Goal: Subscribe to service/newsletter

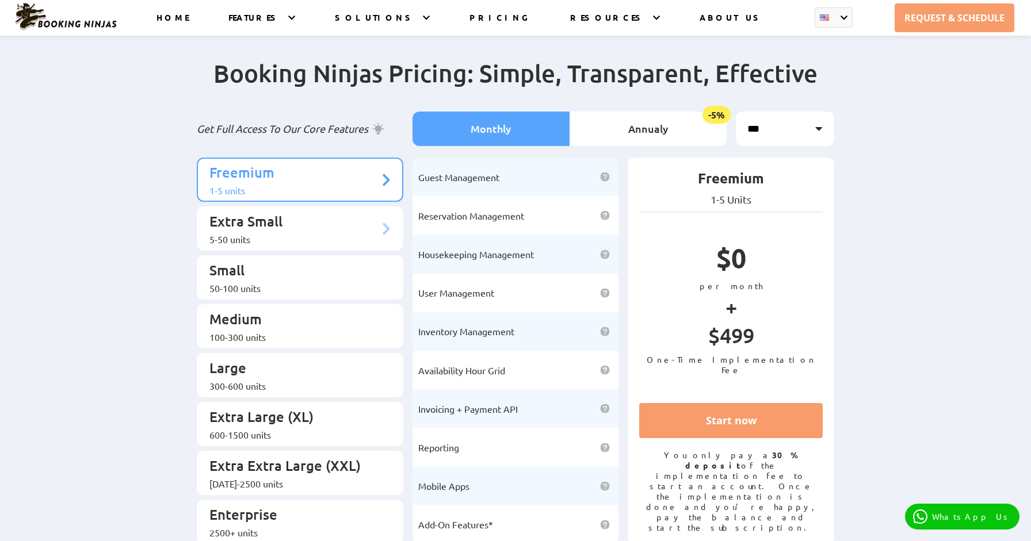
click at [329, 220] on p "Extra Small" at bounding box center [294, 222] width 170 height 21
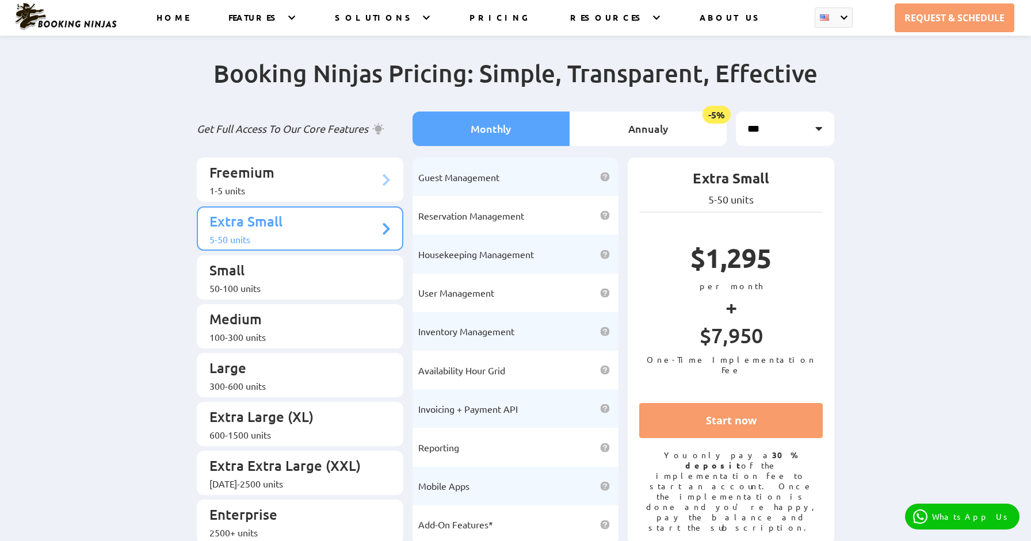
click at [329, 177] on p "Freemium" at bounding box center [294, 173] width 170 height 21
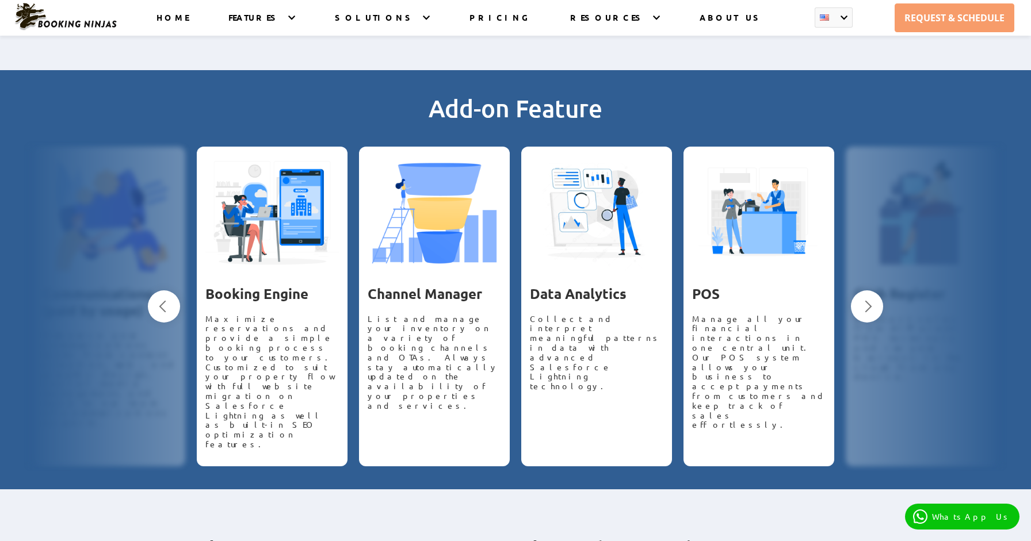
scroll to position [937, 0]
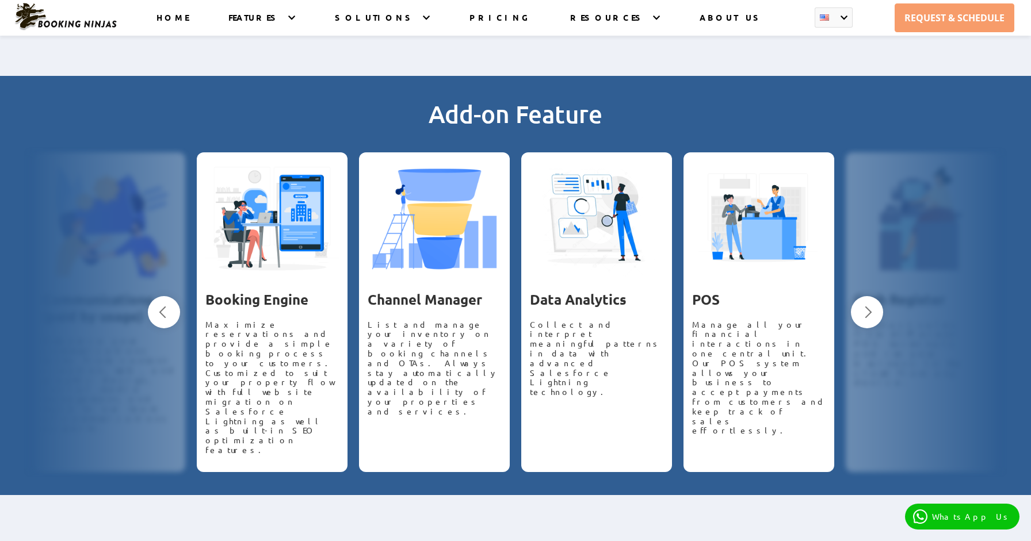
click at [866, 296] on button "Next" at bounding box center [867, 312] width 32 height 32
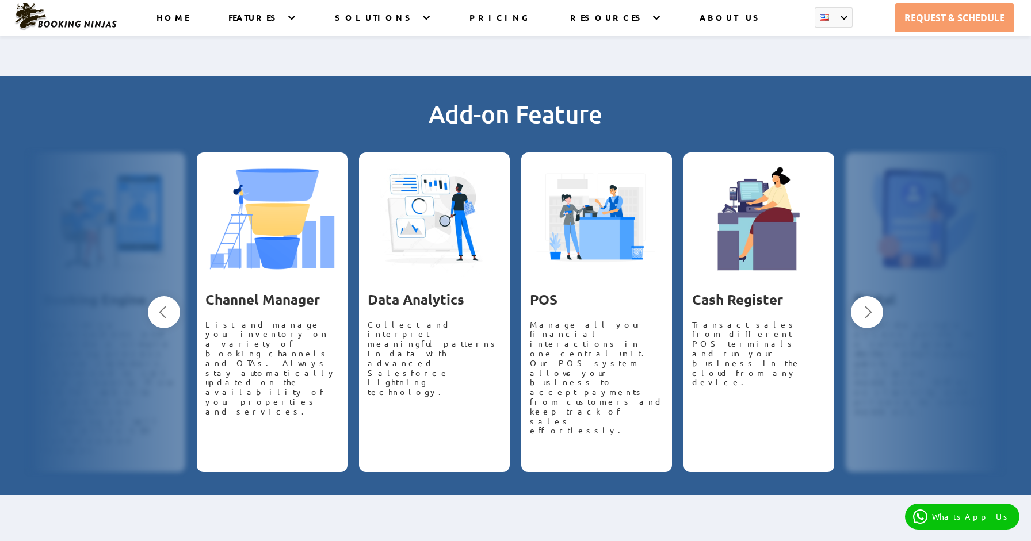
click at [866, 296] on button "Next" at bounding box center [867, 312] width 32 height 32
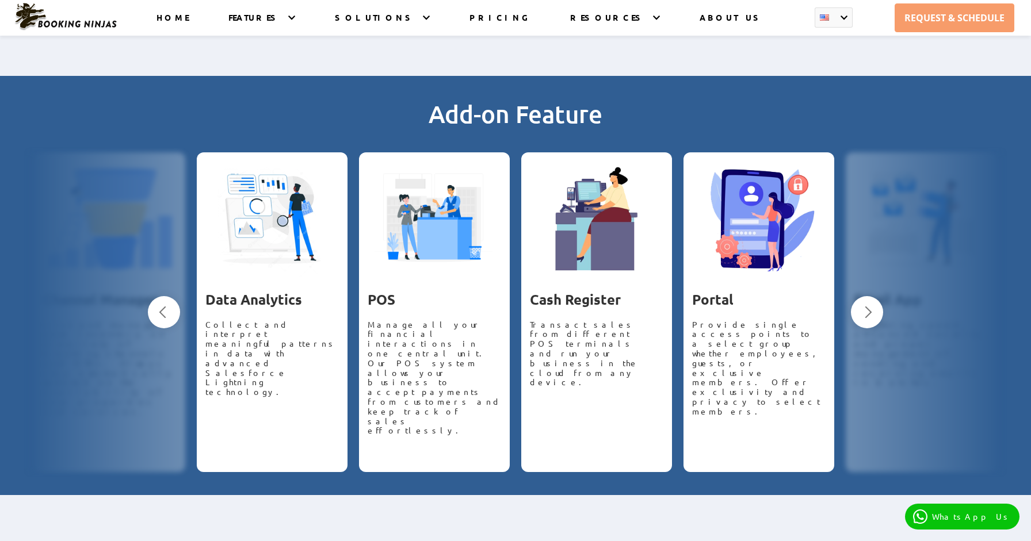
click at [866, 296] on button "Next" at bounding box center [867, 312] width 32 height 32
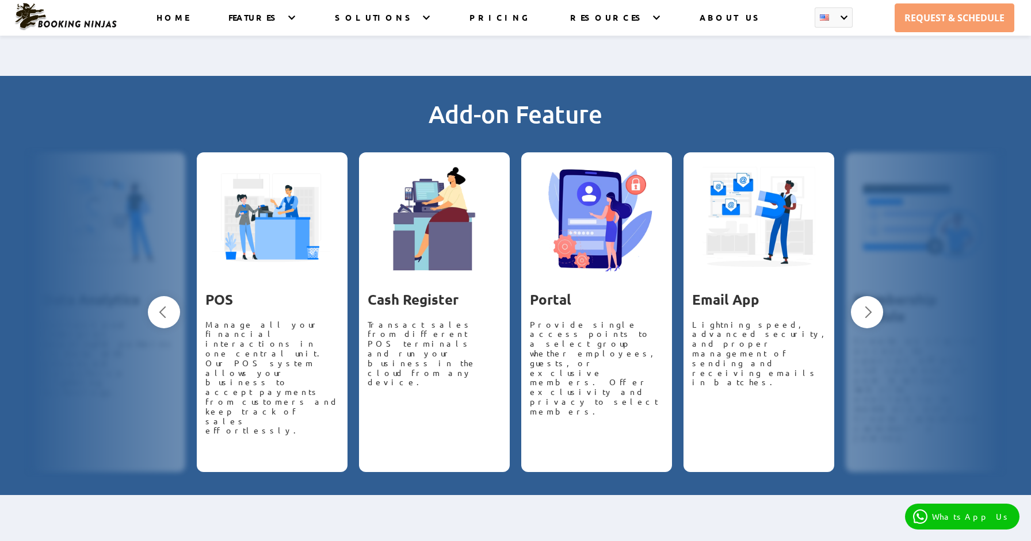
click at [866, 296] on button "Next" at bounding box center [867, 312] width 32 height 32
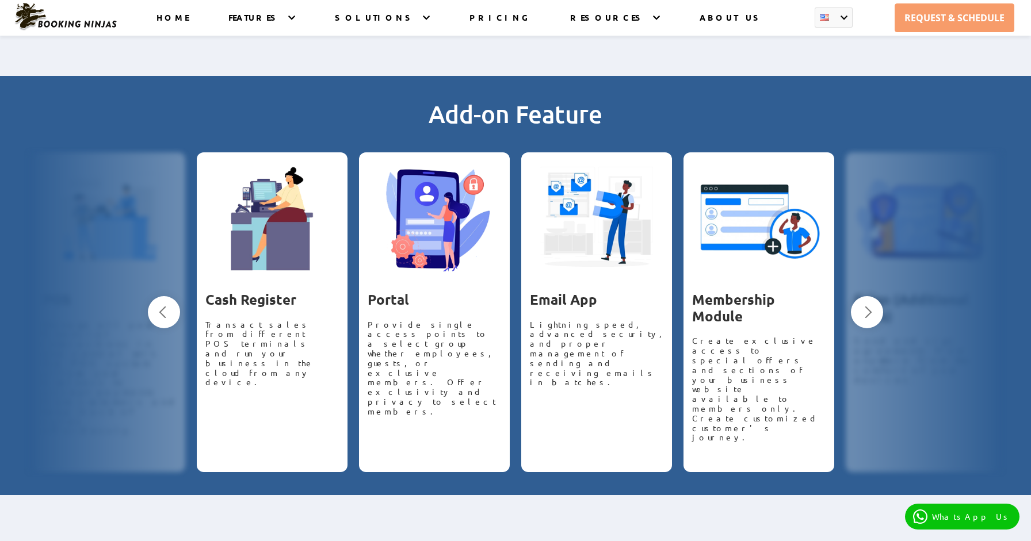
click at [866, 296] on button "Next" at bounding box center [867, 312] width 32 height 32
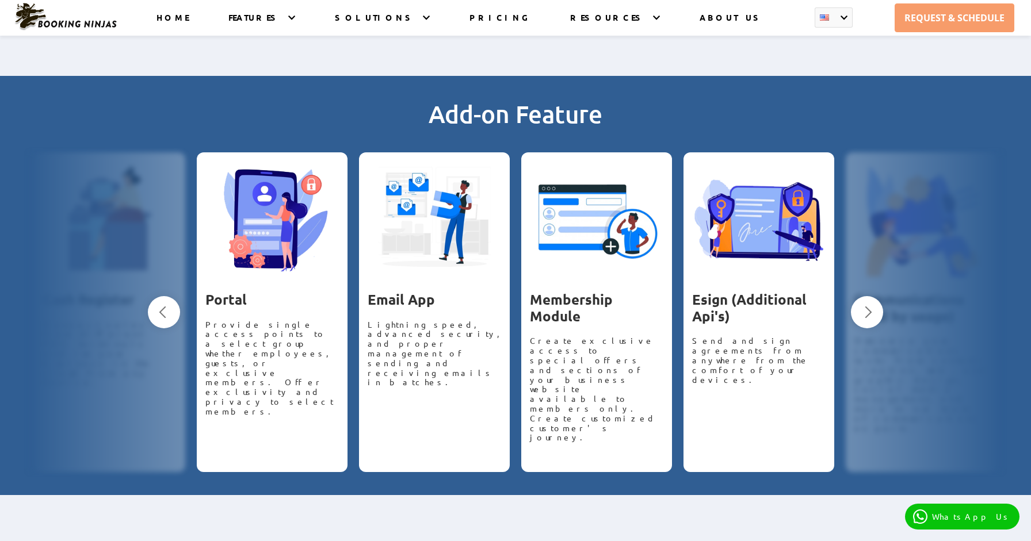
click at [866, 296] on button "Next" at bounding box center [867, 312] width 32 height 32
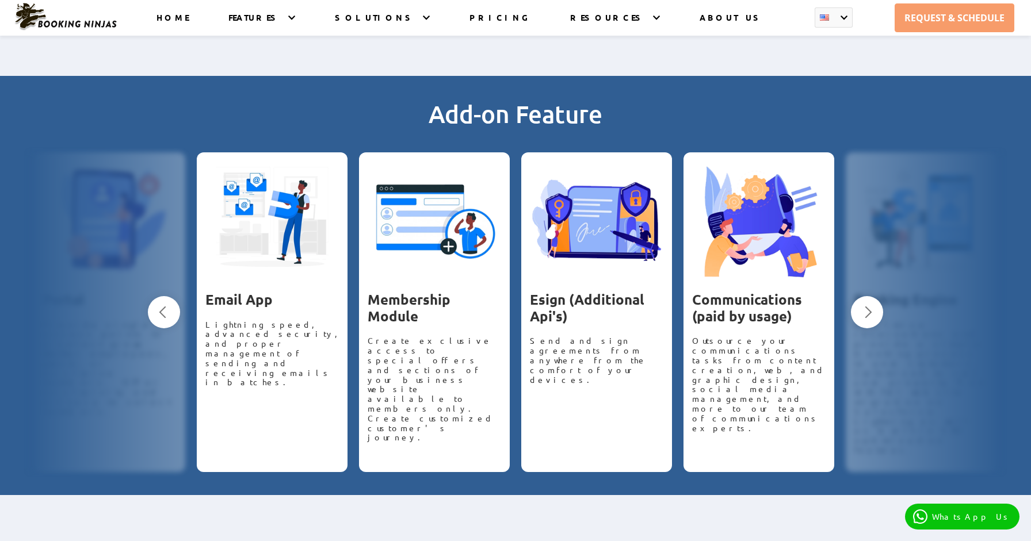
click at [866, 296] on button "Next" at bounding box center [867, 312] width 32 height 32
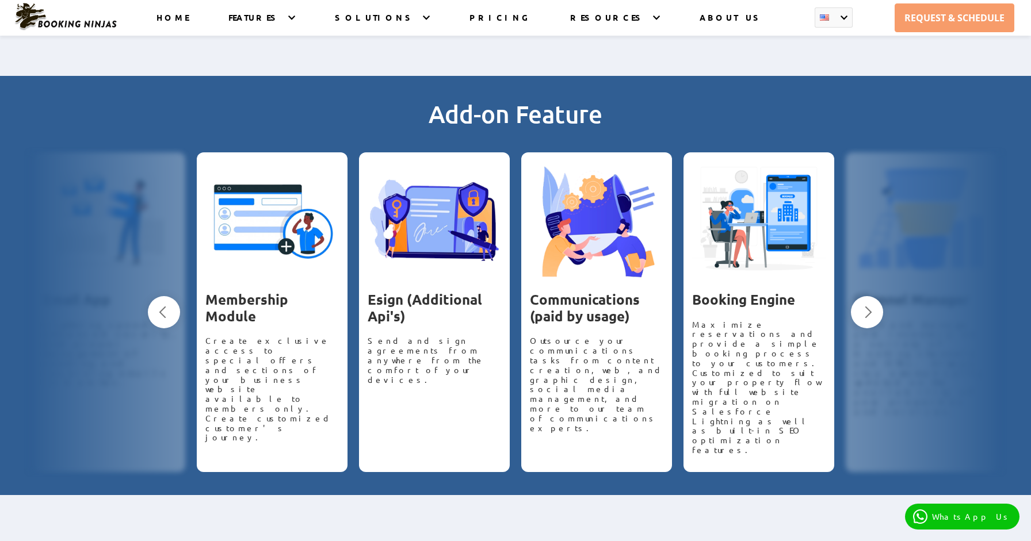
click at [866, 296] on button "Next" at bounding box center [867, 312] width 32 height 32
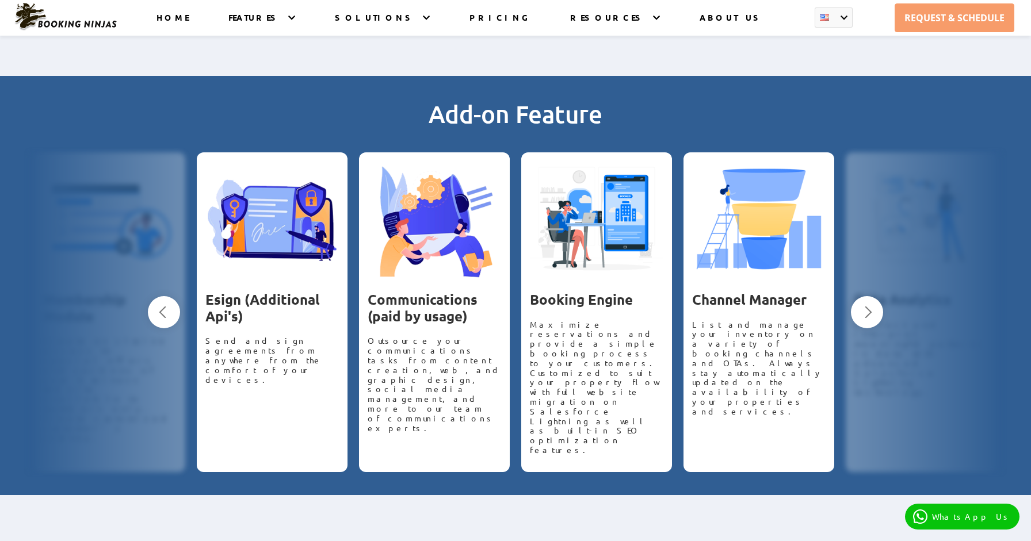
click at [866, 296] on button "Next" at bounding box center [867, 312] width 32 height 32
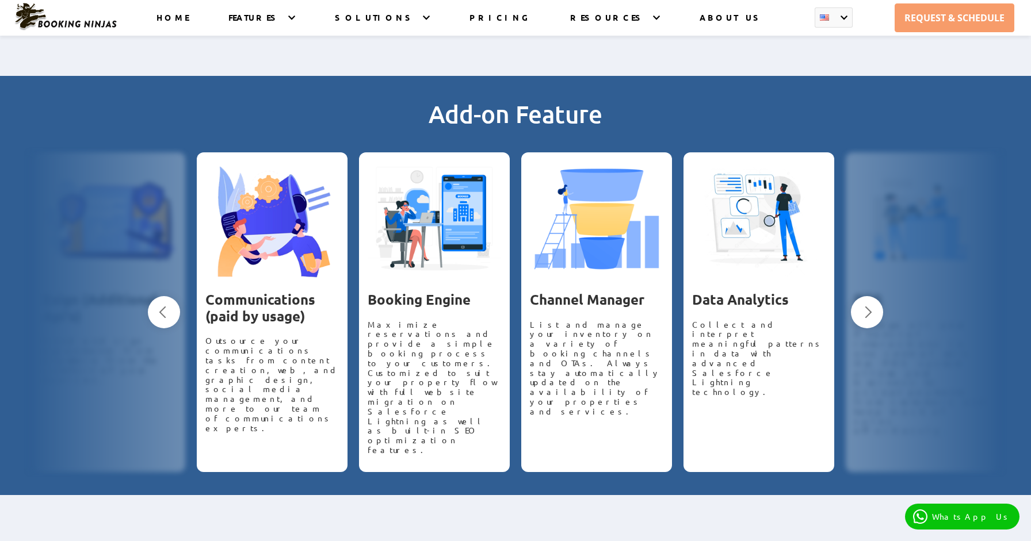
click at [866, 296] on button "Next" at bounding box center [867, 312] width 32 height 32
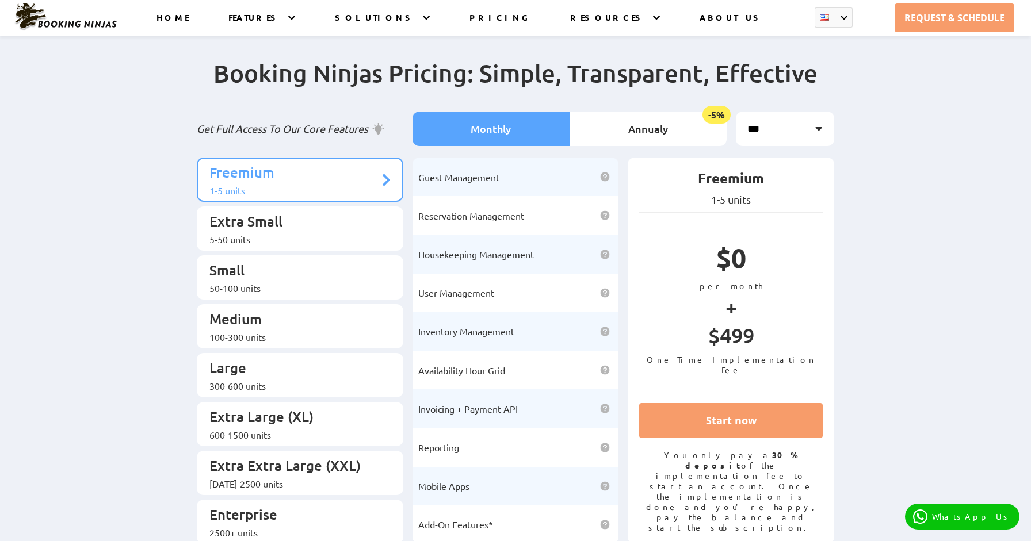
scroll to position [1, 0]
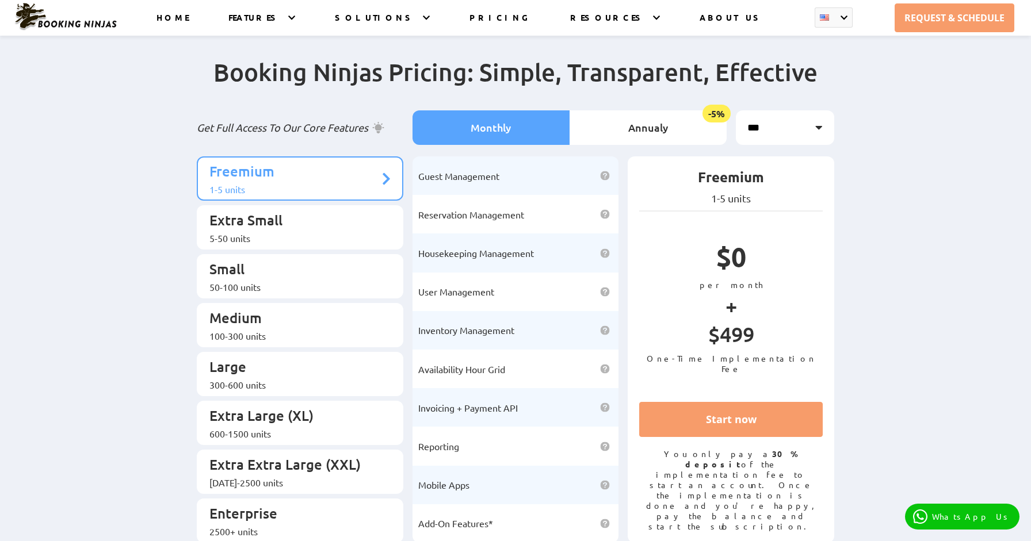
click at [798, 126] on select "*** *** *** *** ***" at bounding box center [785, 127] width 98 height 35
select select "***"
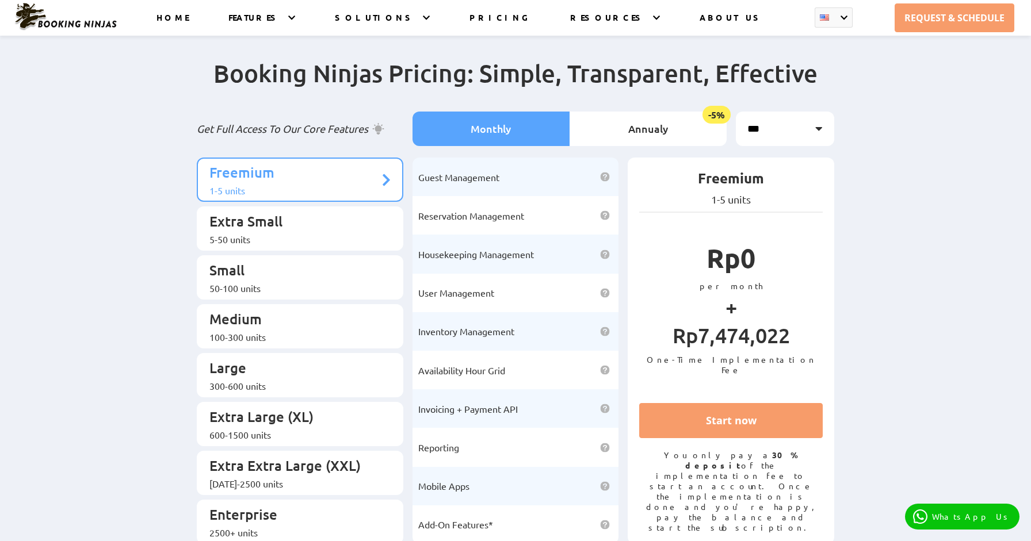
scroll to position [0, 0]
click at [665, 127] on li "Annualy -5%" at bounding box center [647, 129] width 157 height 35
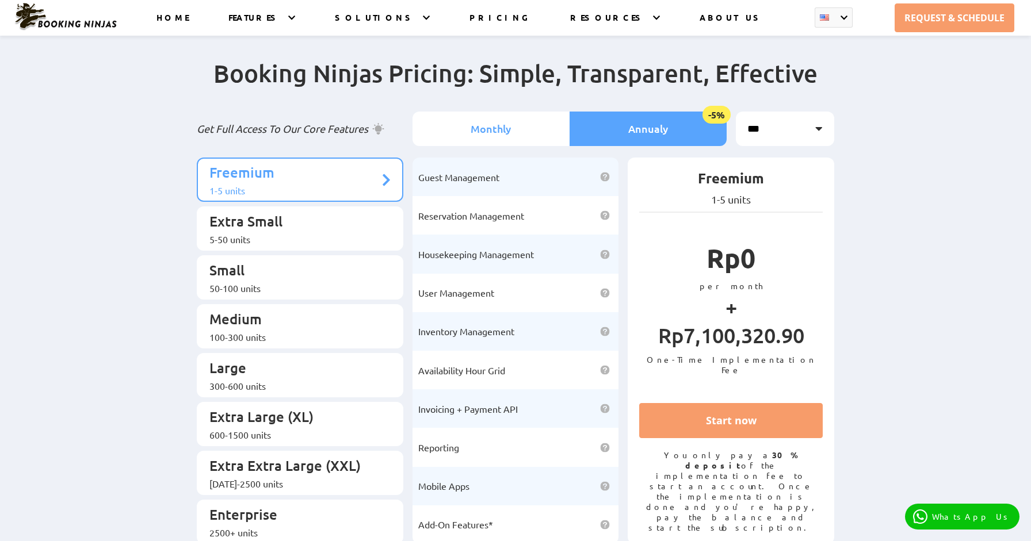
click at [517, 127] on li "Monthly" at bounding box center [490, 129] width 157 height 35
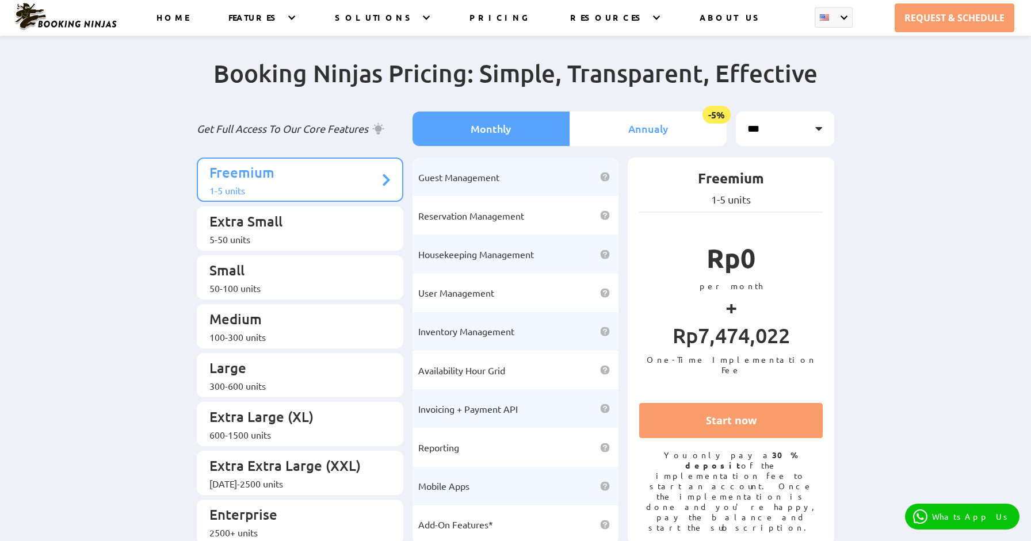
click at [621, 125] on li "Annualy -5%" at bounding box center [647, 129] width 157 height 35
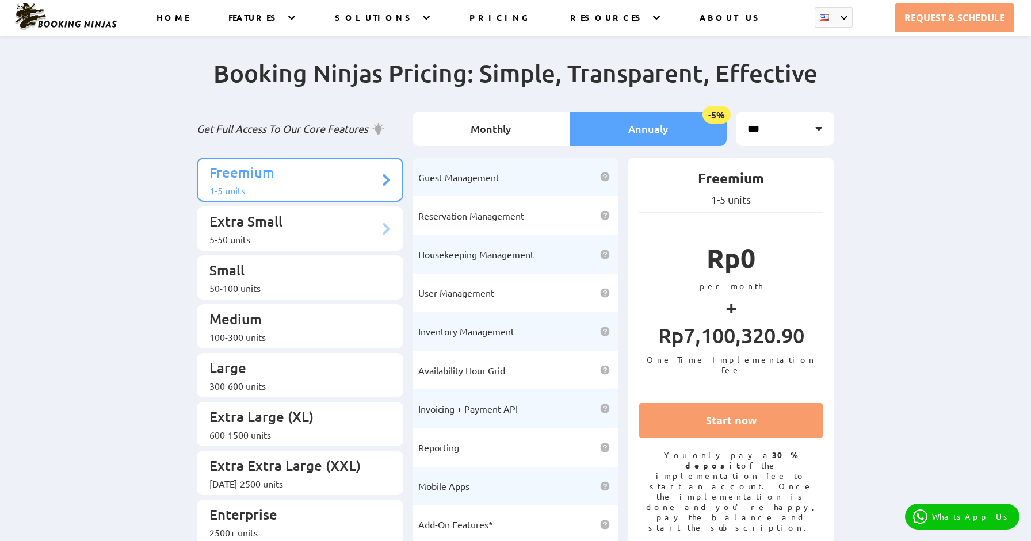
click at [345, 234] on div "5-50 units" at bounding box center [294, 240] width 170 height 12
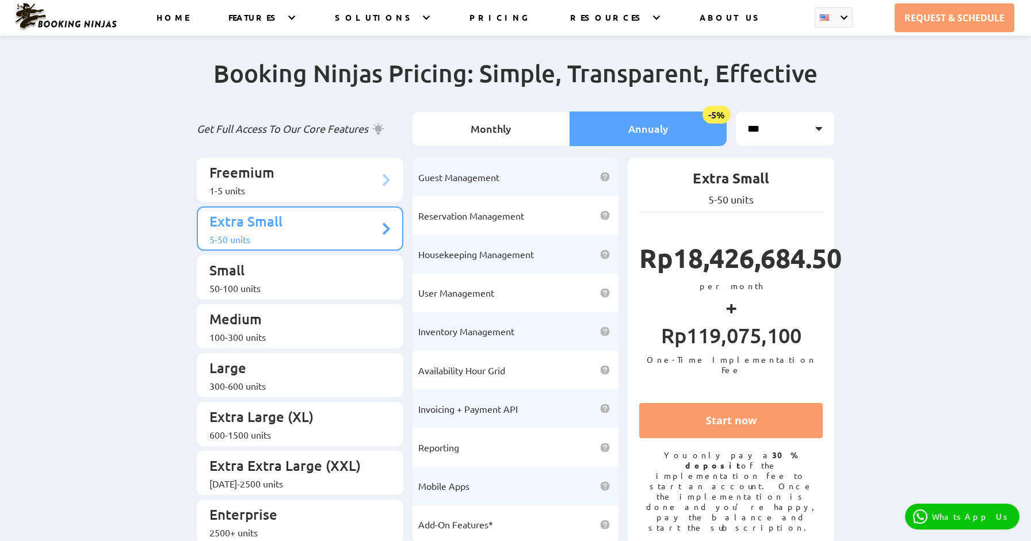
click at [348, 173] on p "Freemium" at bounding box center [294, 173] width 170 height 21
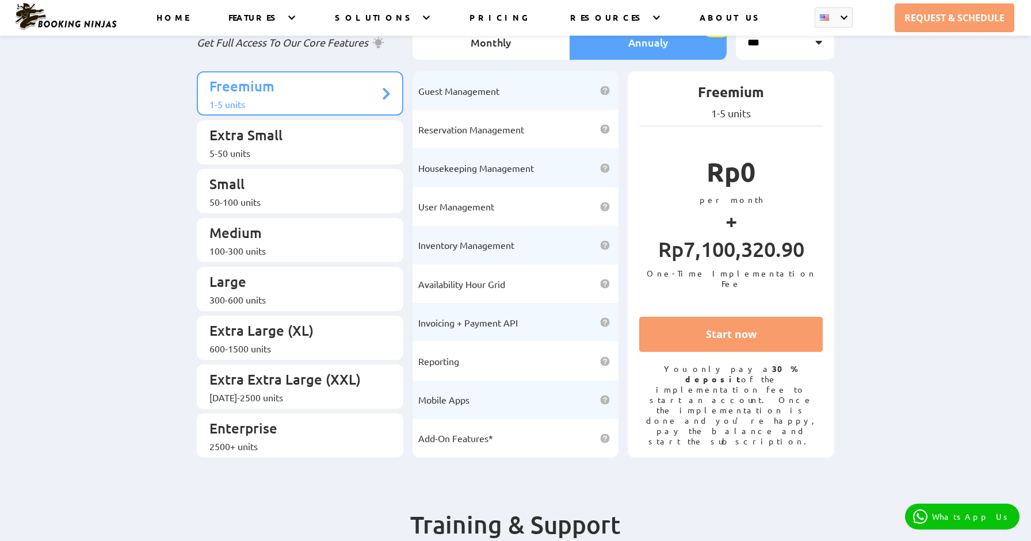
scroll to position [87, 0]
click at [732, 351] on link "Start now" at bounding box center [730, 333] width 183 height 35
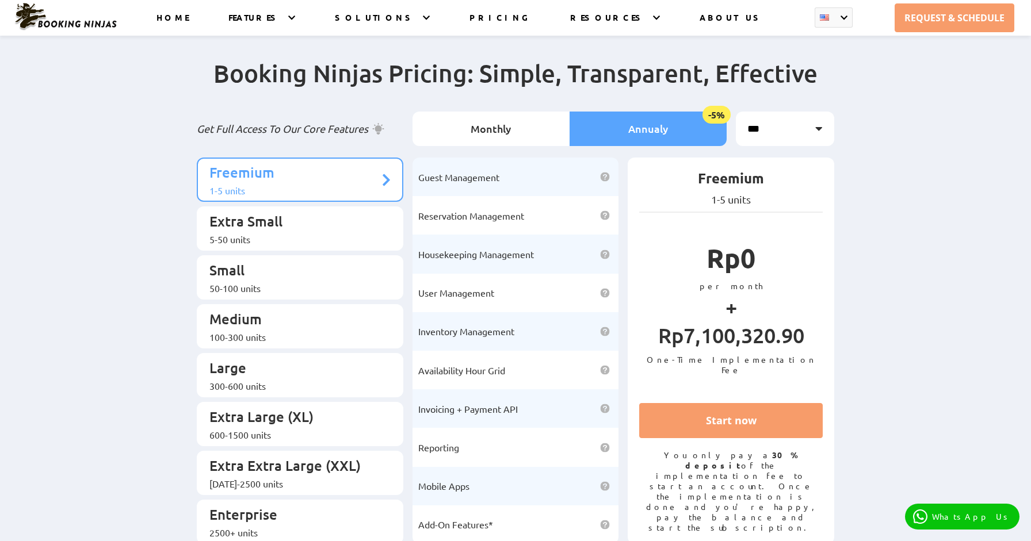
scroll to position [0, 0]
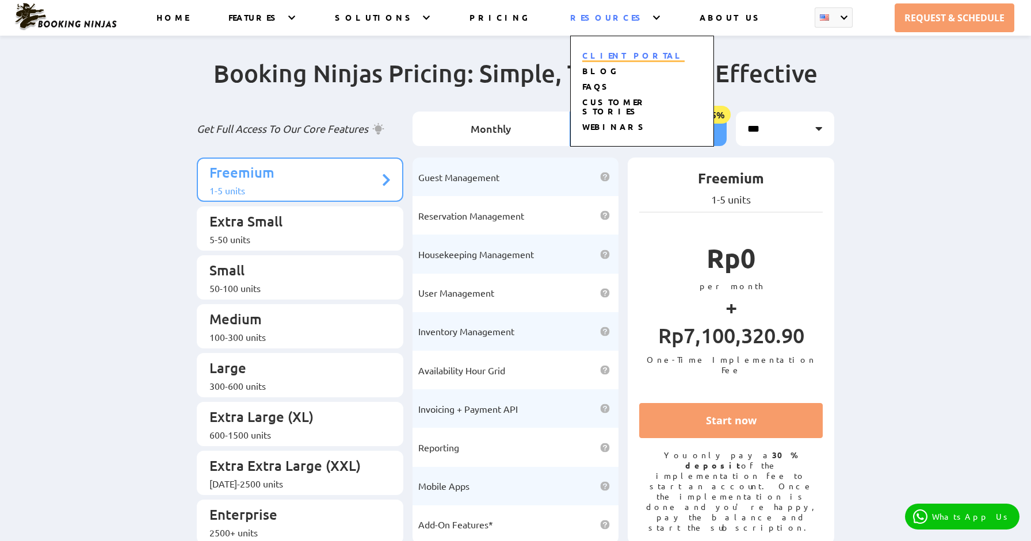
click at [630, 54] on link "CLIENT PORTAL" at bounding box center [633, 56] width 102 height 12
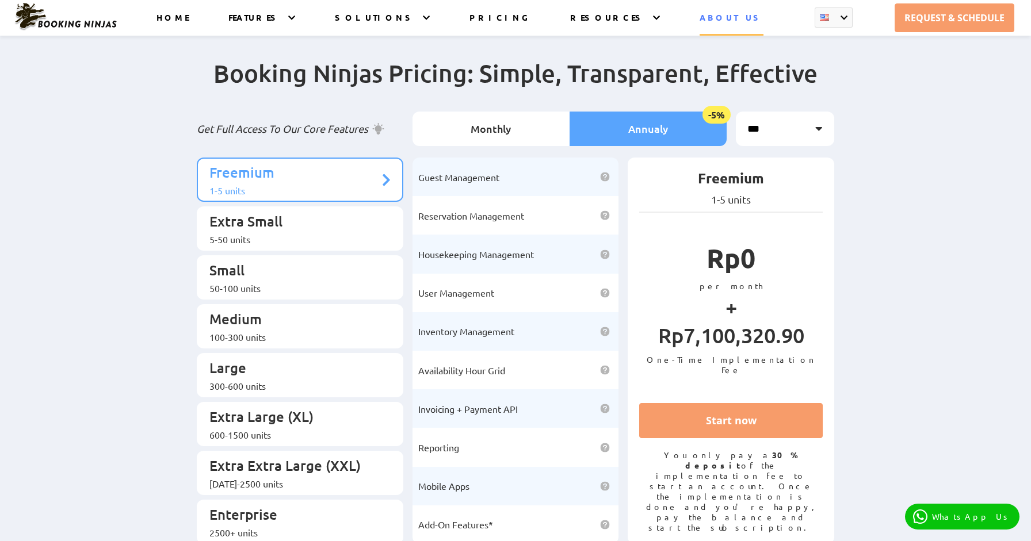
click at [718, 16] on link "ABOUT US" at bounding box center [731, 24] width 64 height 24
